Goal: Task Accomplishment & Management: Use online tool/utility

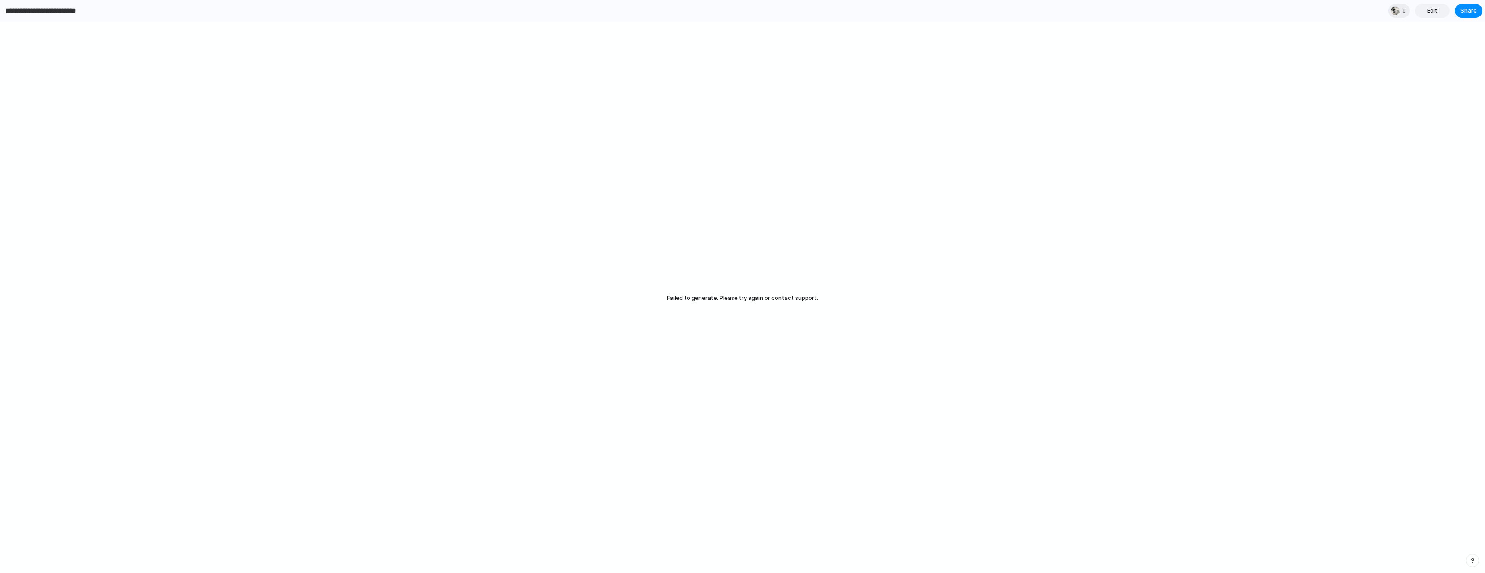
click at [33, 9] on input "**********" at bounding box center [52, 11] width 98 height 16
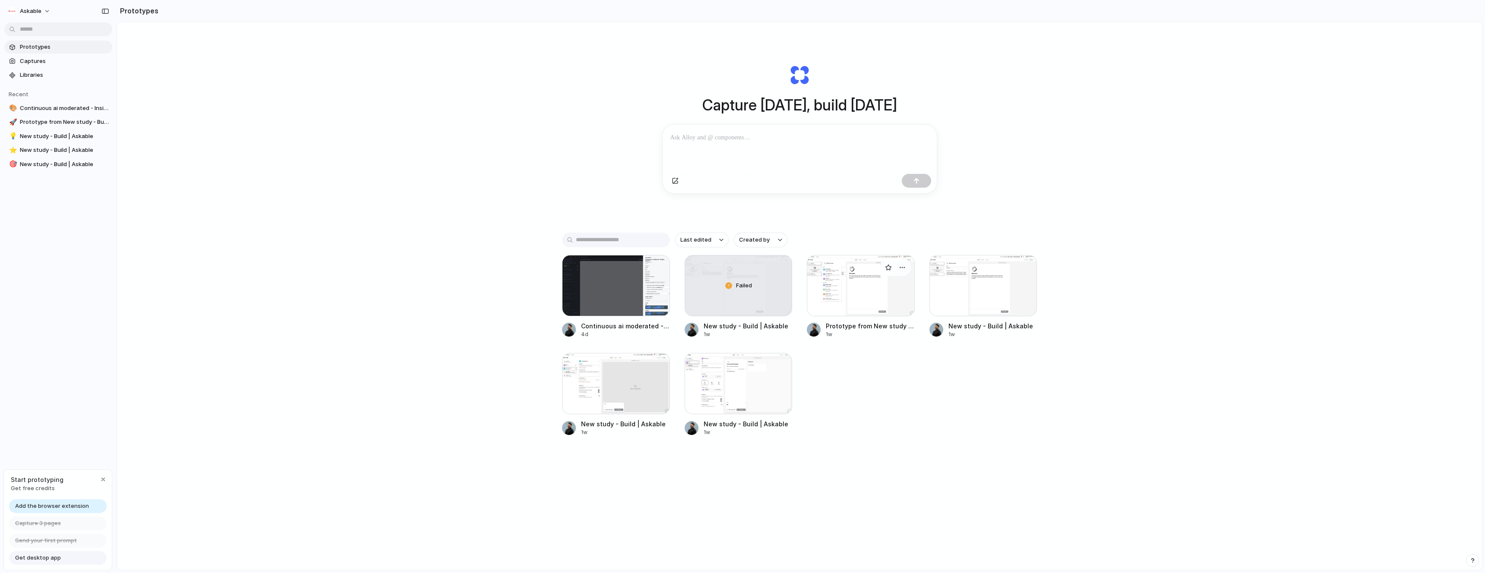
click at [853, 296] on div at bounding box center [861, 285] width 108 height 61
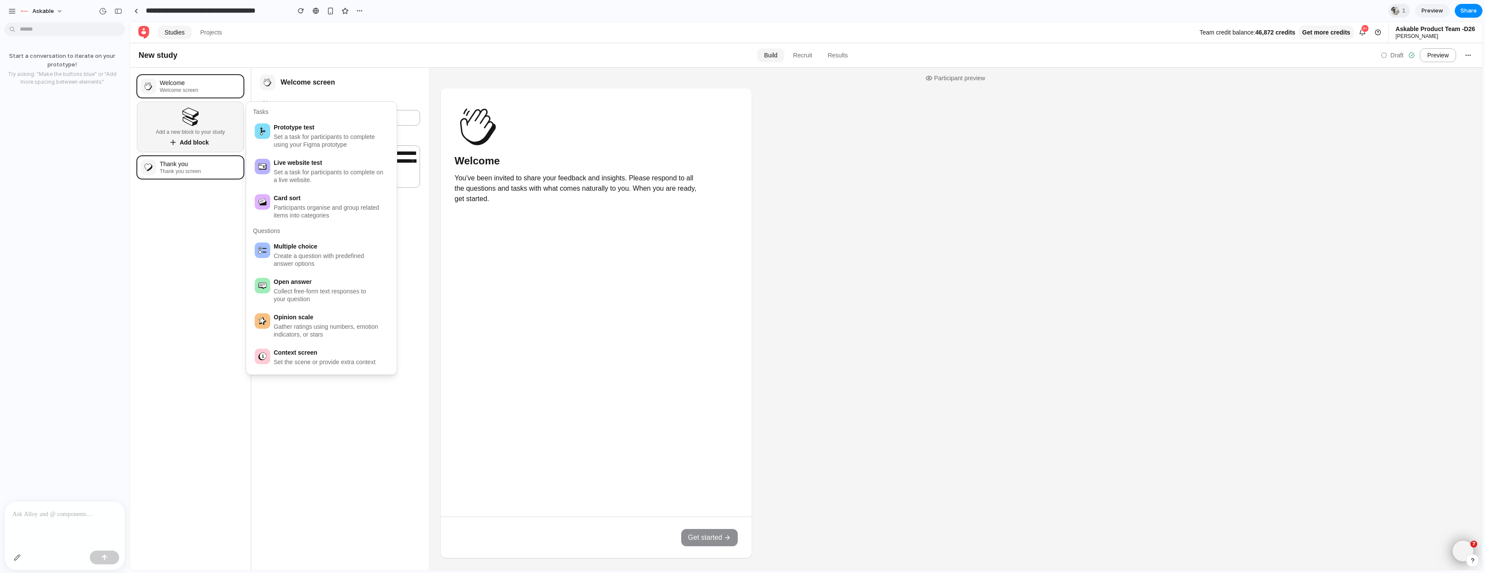
click at [50, 519] on p at bounding box center [65, 514] width 104 height 10
click at [138, 9] on div at bounding box center [136, 11] width 4 height 5
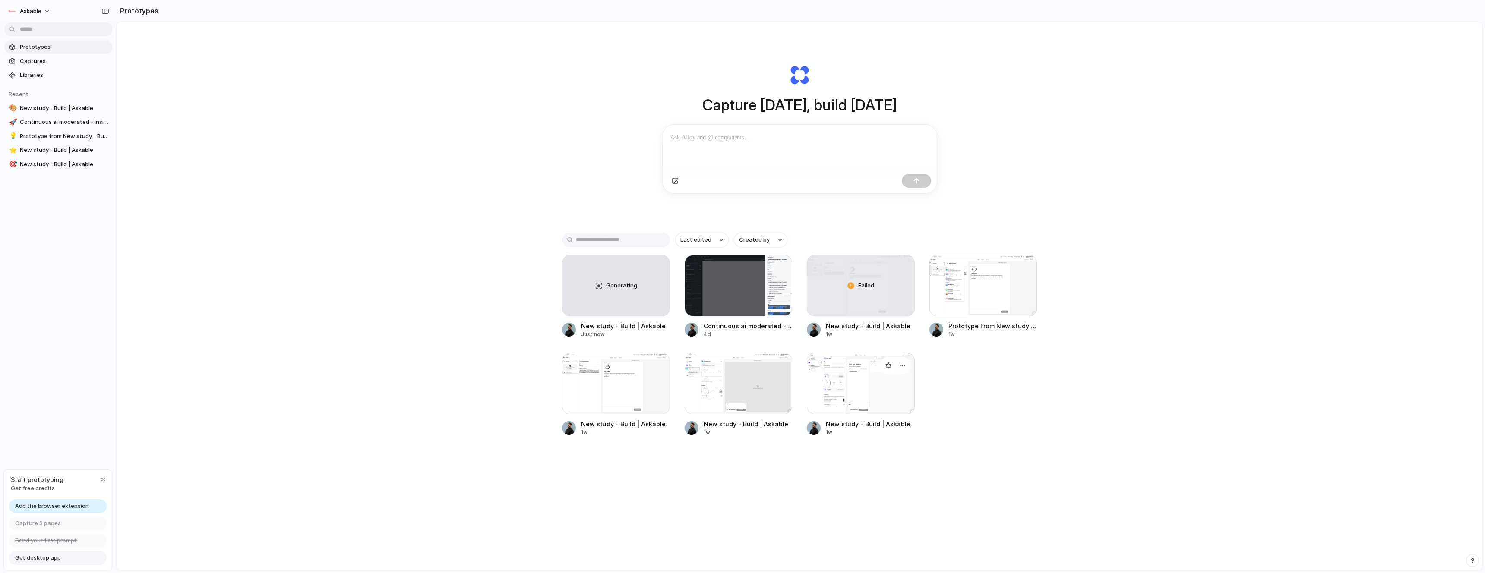
click at [871, 389] on div at bounding box center [861, 383] width 108 height 61
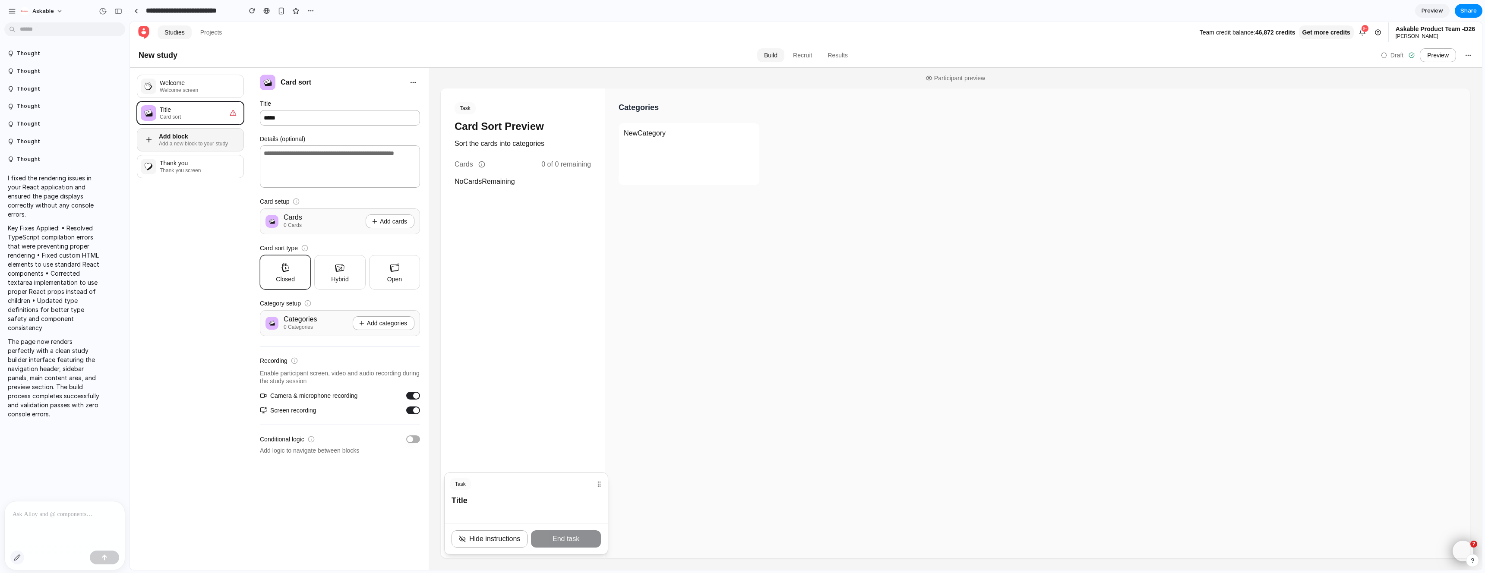
click at [13, 563] on button "button" at bounding box center [17, 558] width 14 height 14
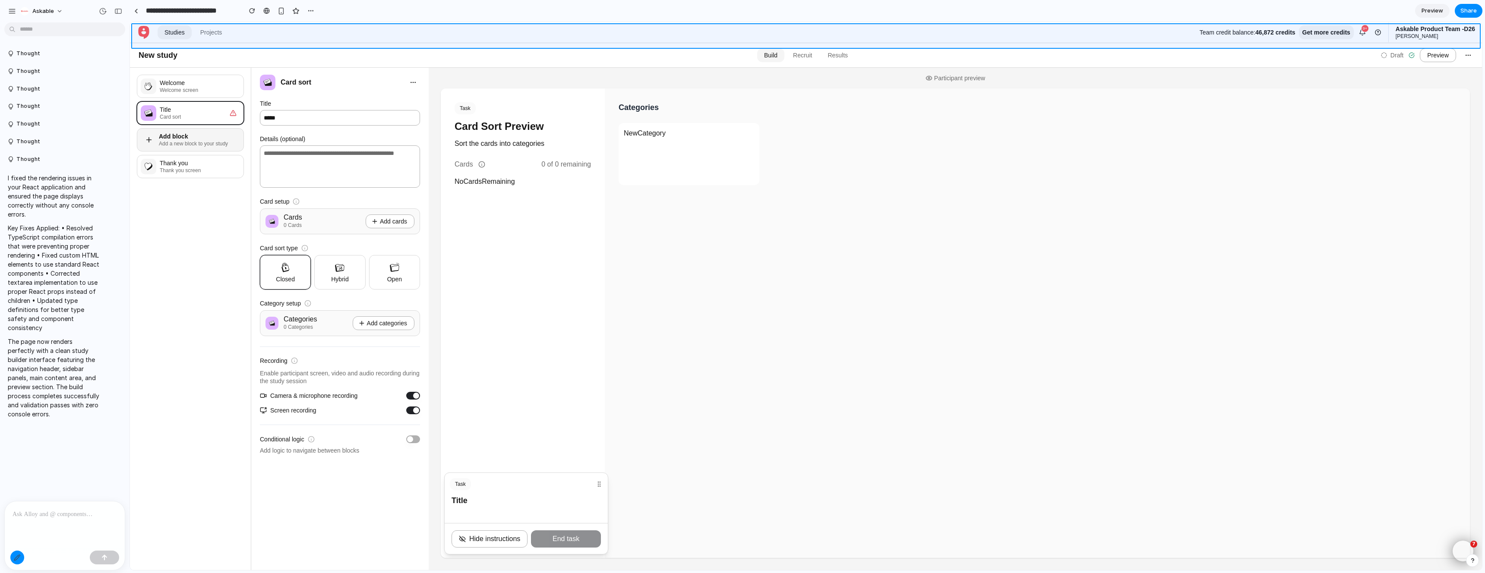
click at [315, 41] on div at bounding box center [806, 296] width 1352 height 548
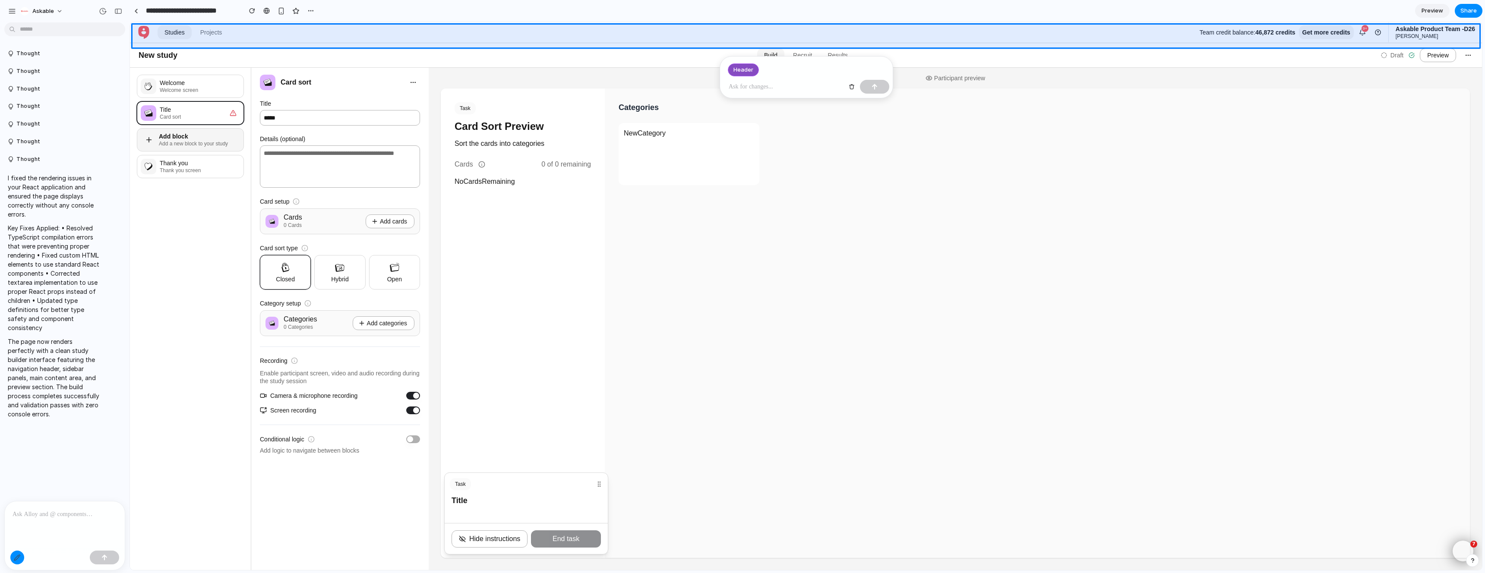
click at [35, 523] on div at bounding box center [65, 525] width 120 height 46
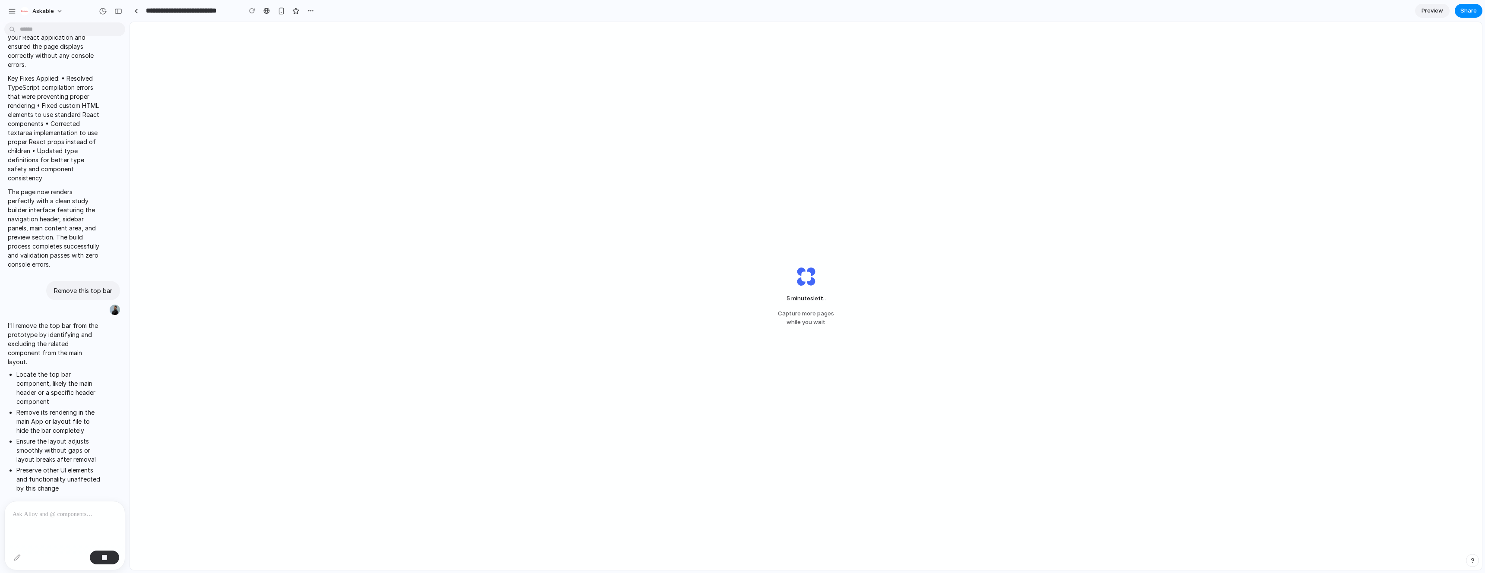
scroll to position [164, 0]
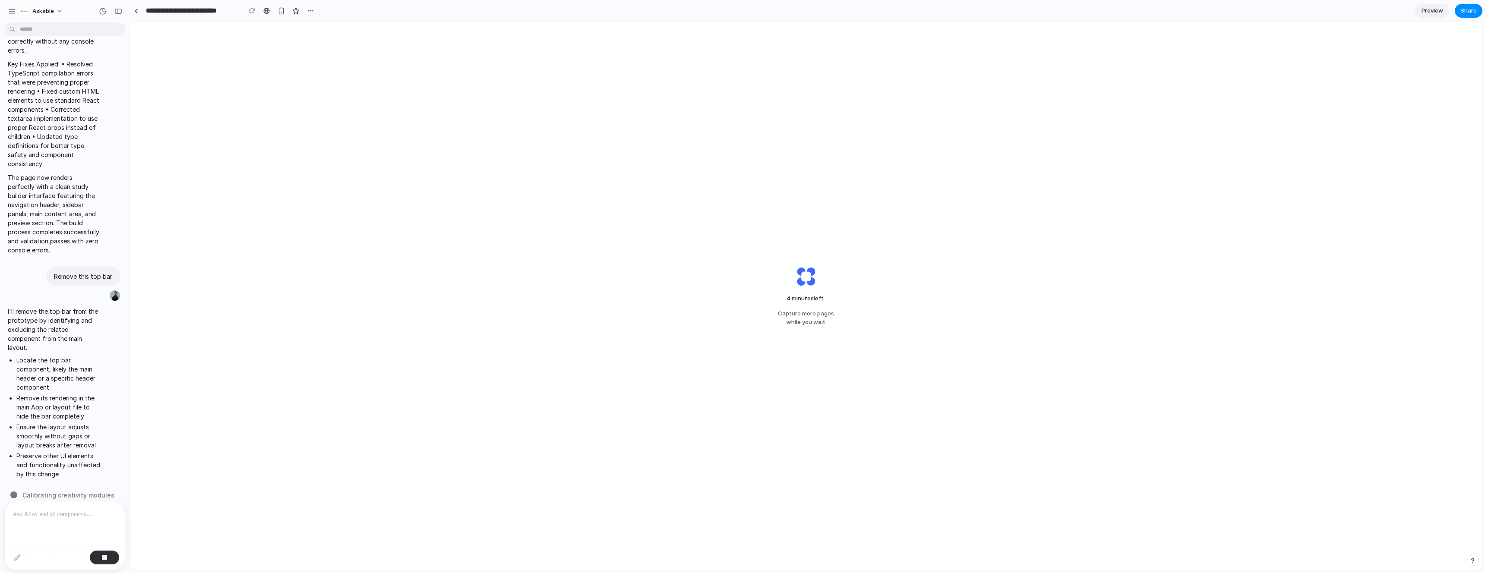
click at [1207, 149] on div "4 minutes left Capture more pages while you wait" at bounding box center [806, 296] width 1352 height 548
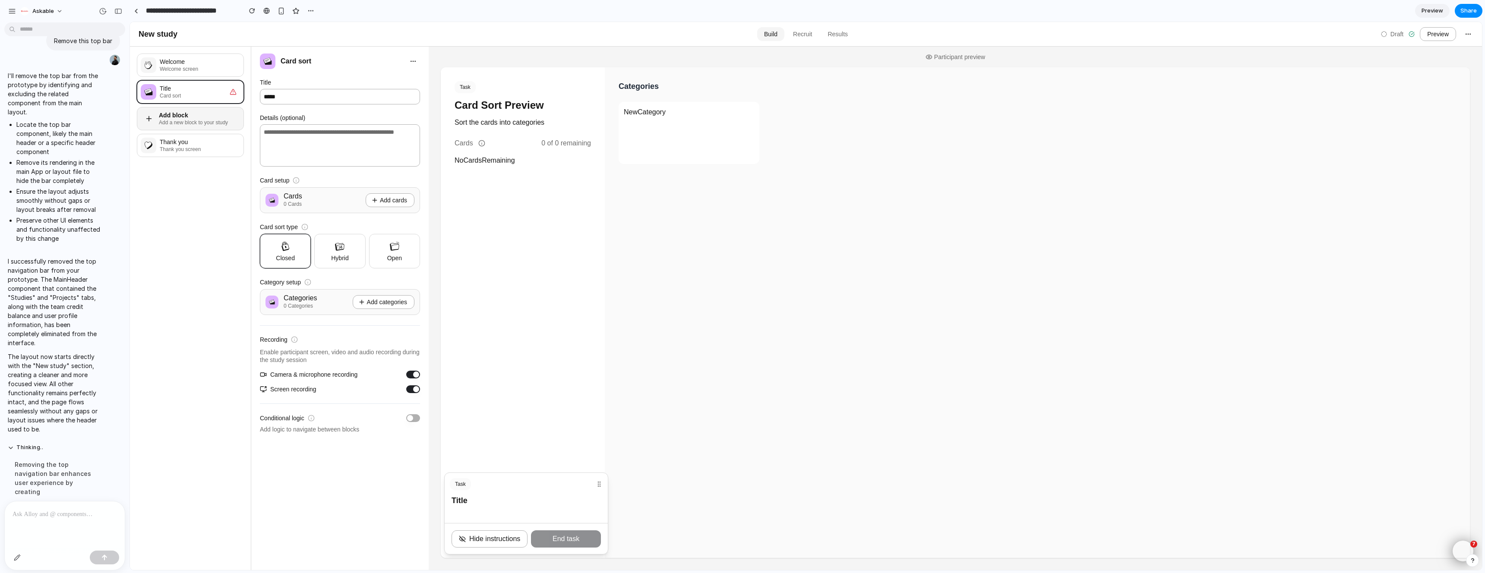
scroll to position [0, 0]
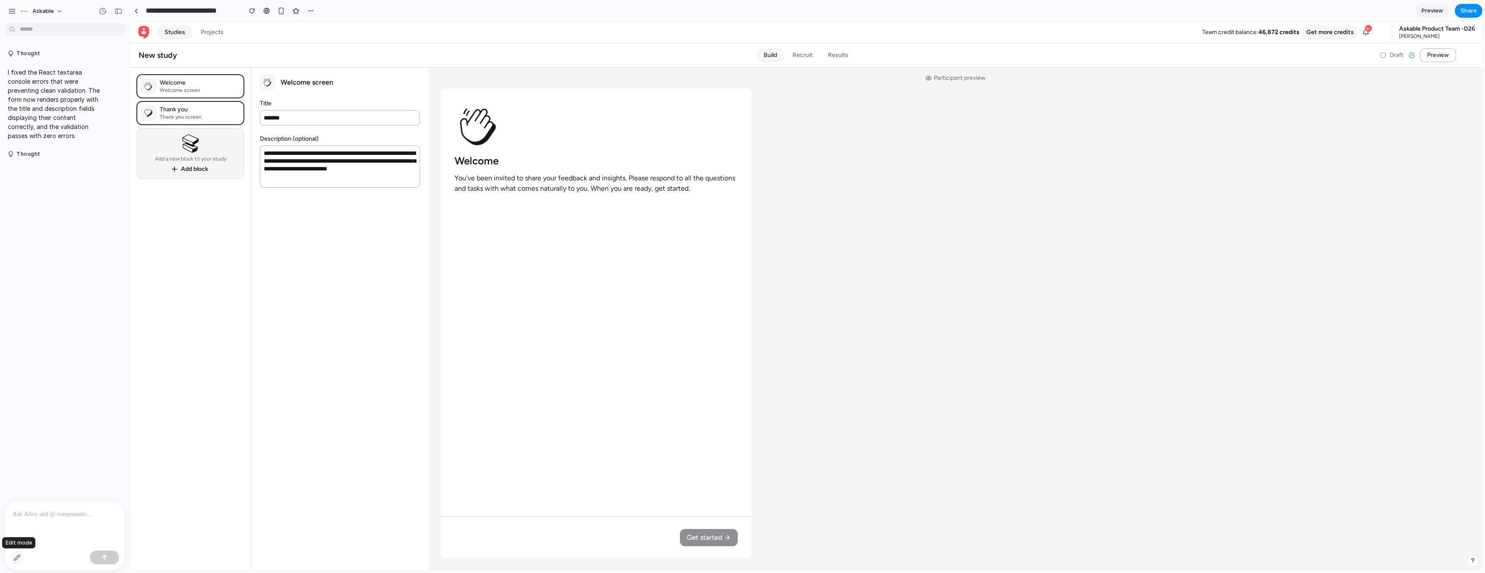
click at [18, 555] on div "button" at bounding box center [17, 557] width 7 height 7
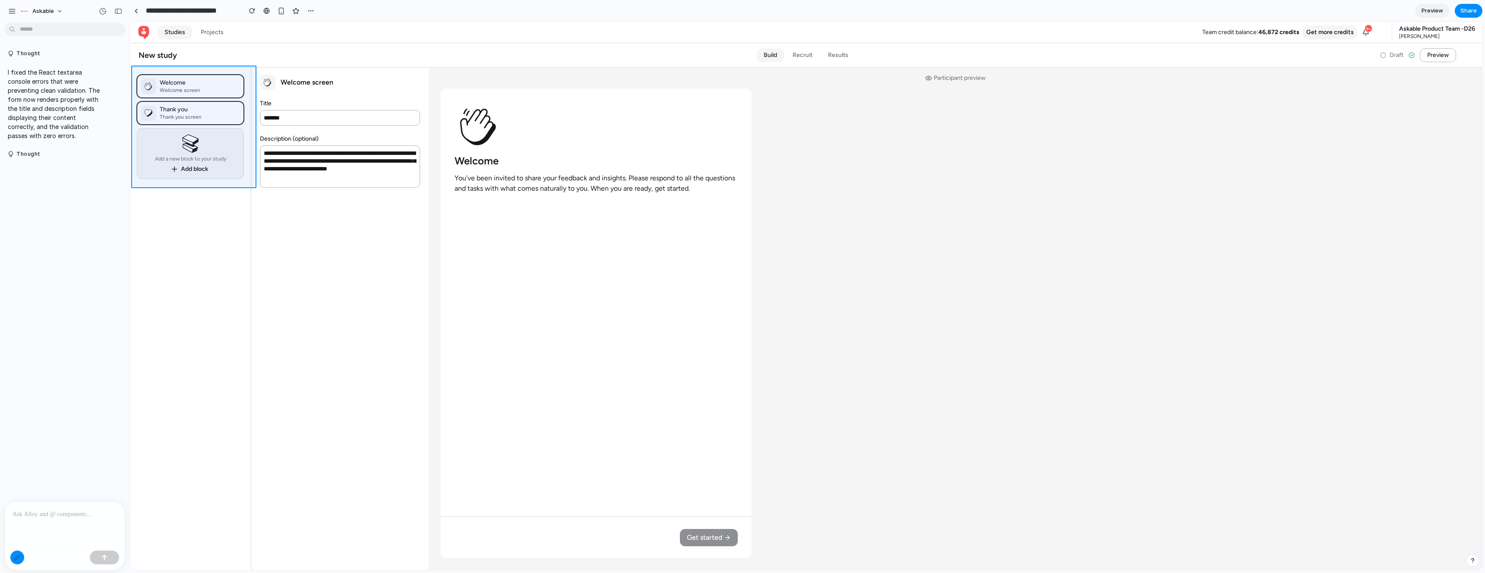
click at [239, 180] on div at bounding box center [806, 296] width 1352 height 548
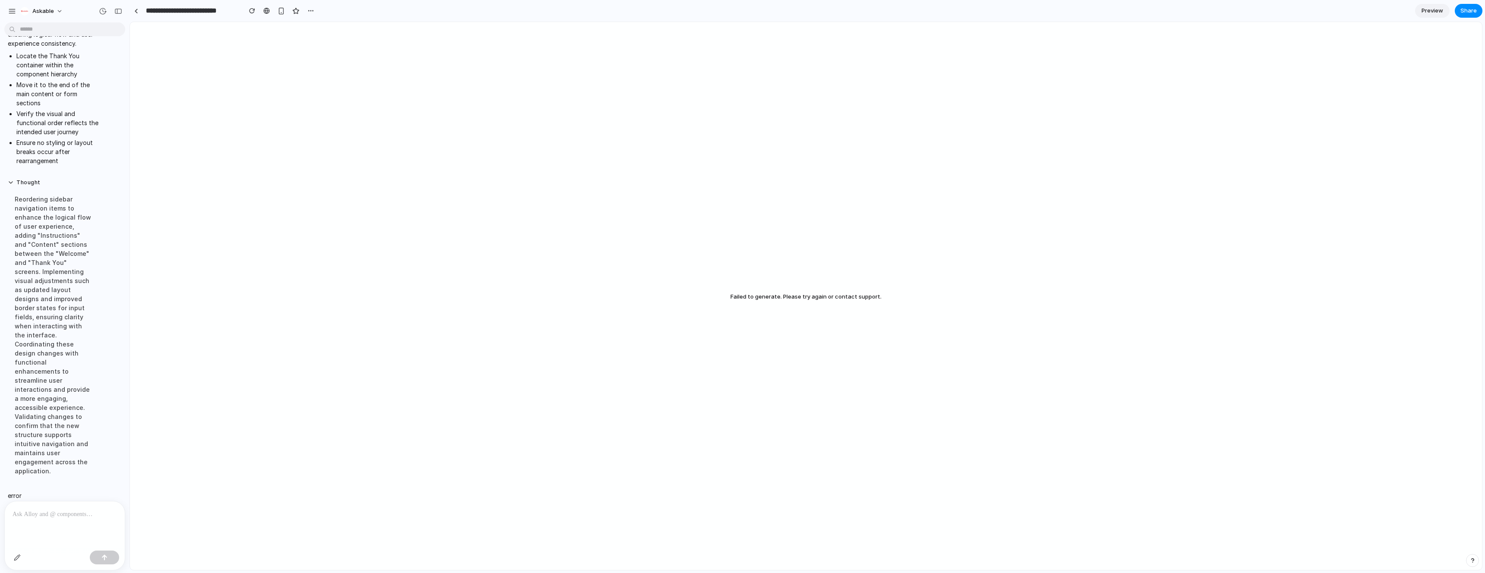
scroll to position [206, 0]
click at [250, 8] on div "button" at bounding box center [252, 11] width 6 height 6
click at [251, 6] on button "button" at bounding box center [252, 10] width 13 height 13
click at [251, 7] on button "button" at bounding box center [252, 10] width 13 height 13
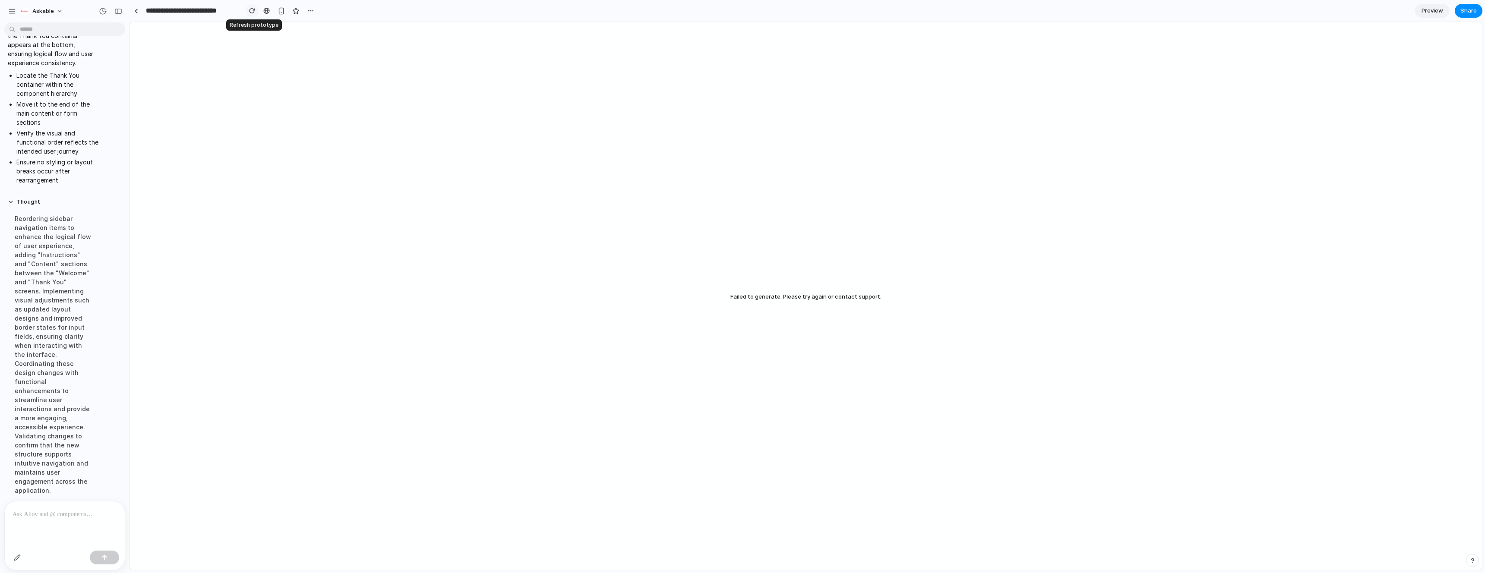
click at [251, 7] on button "button" at bounding box center [252, 10] width 13 height 13
click at [21, 516] on p at bounding box center [65, 514] width 104 height 10
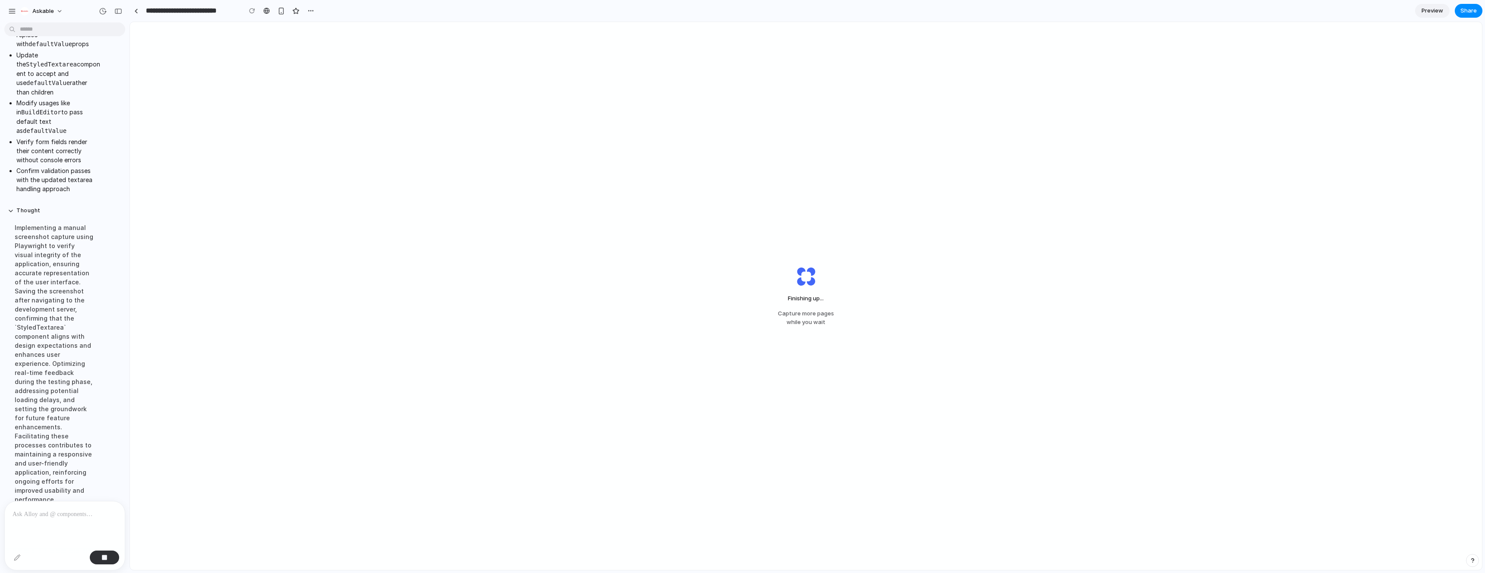
scroll to position [556, 0]
